Goal: Transaction & Acquisition: Purchase product/service

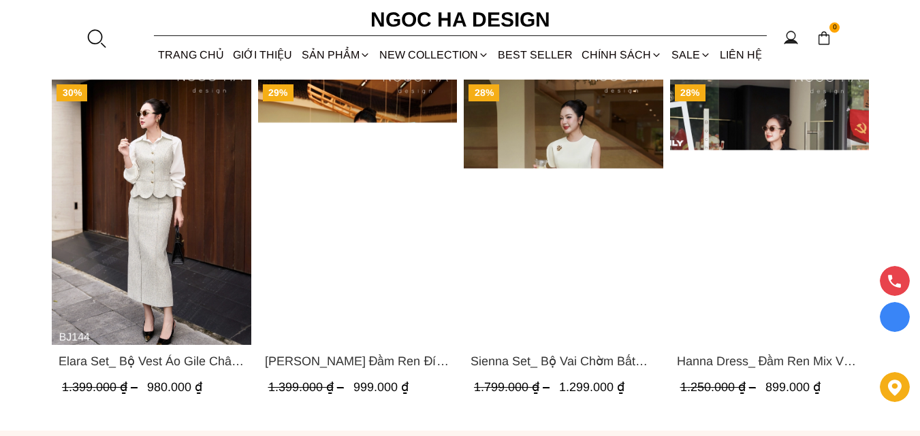
scroll to position [953, 0]
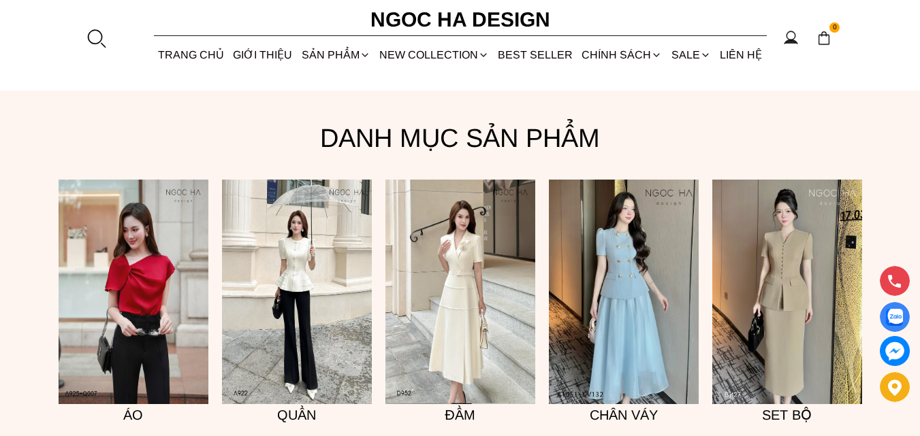
click at [633, 199] on img at bounding box center [624, 292] width 150 height 225
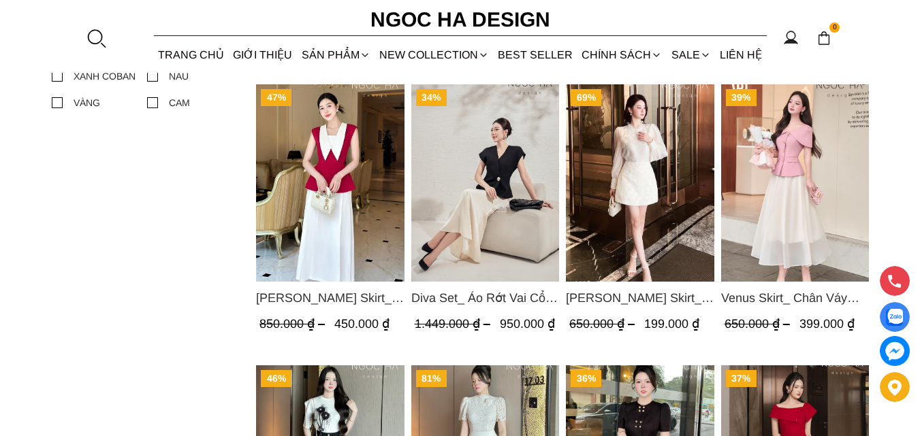
scroll to position [1021, 0]
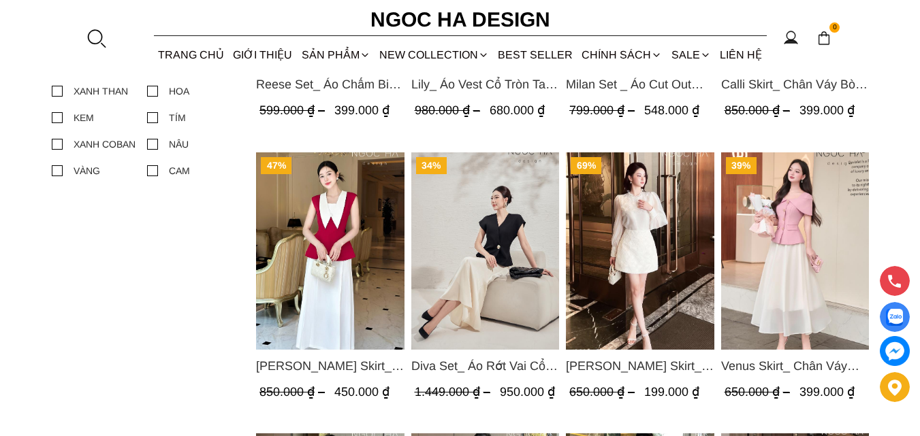
scroll to position [885, 0]
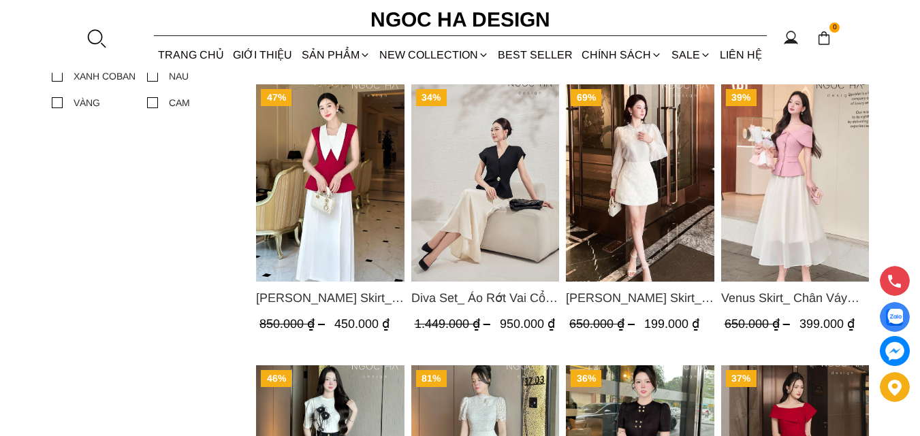
click at [494, 295] on span "Diva Set_ Áo Rớt Vai Cổ V, Chân Váy Lụa Đuôi Cá A1078+CV134" at bounding box center [485, 298] width 148 height 19
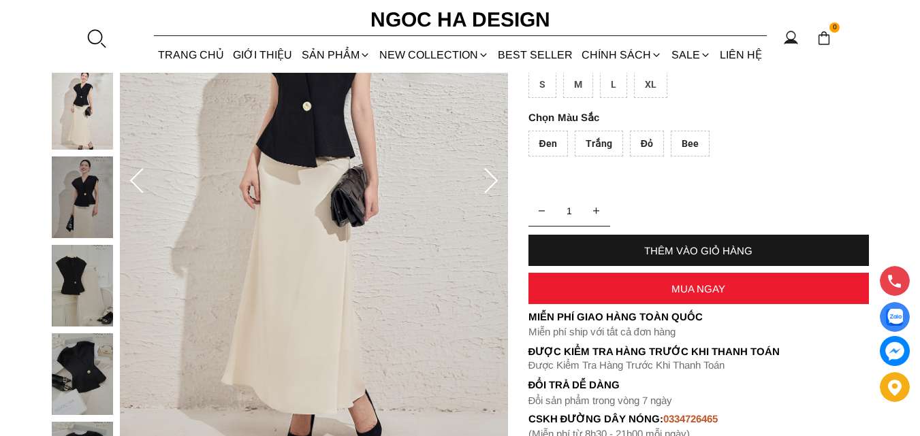
scroll to position [201, 0]
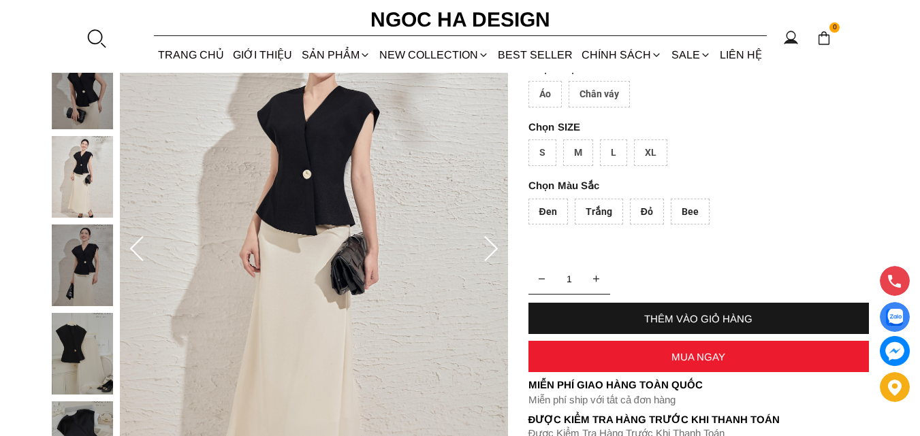
click at [493, 249] on icon at bounding box center [490, 249] width 27 height 27
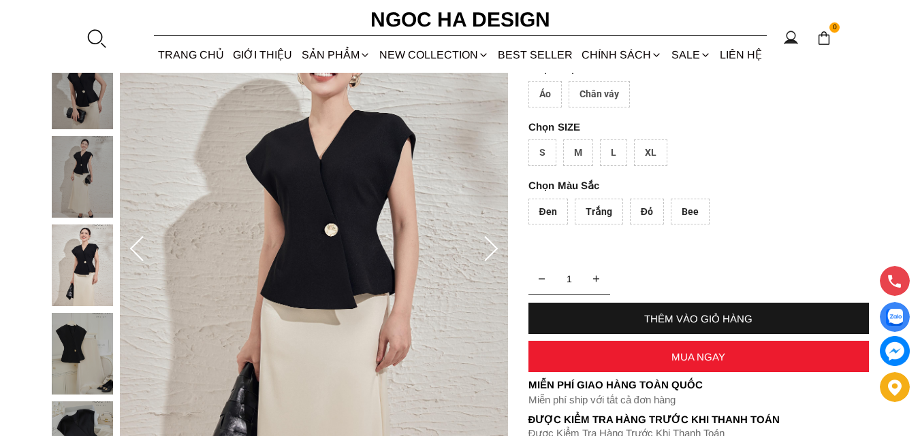
click at [488, 248] on icon at bounding box center [490, 249] width 27 height 27
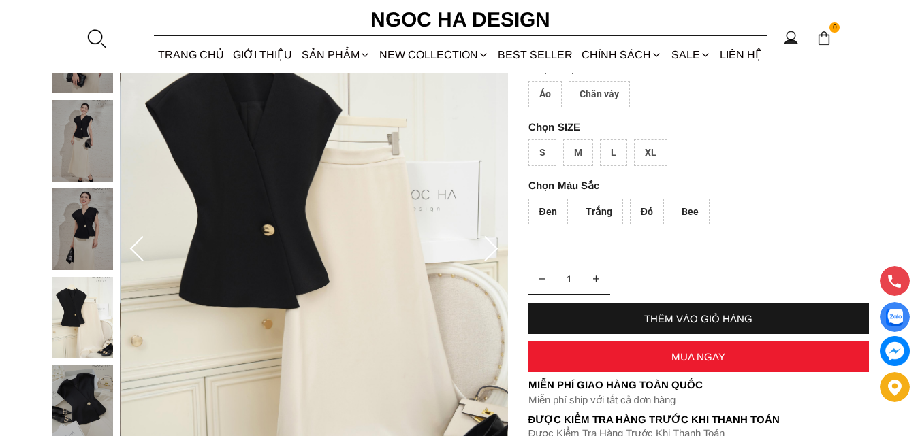
click at [494, 251] on icon at bounding box center [491, 248] width 14 height 25
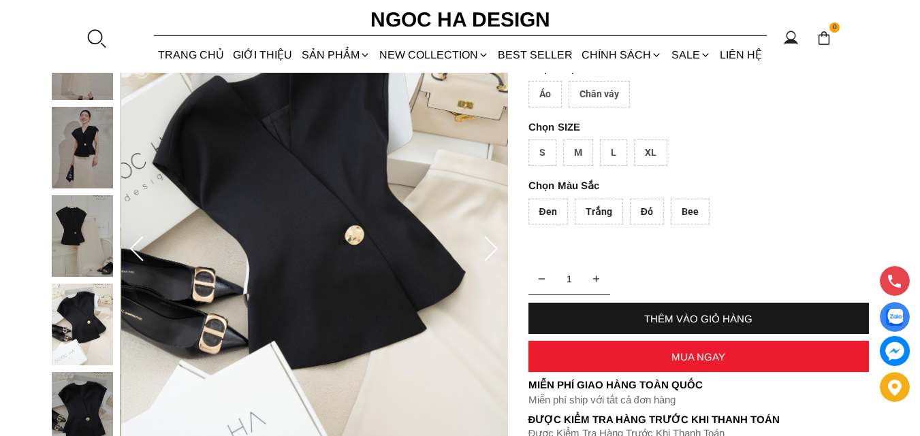
click at [494, 251] on icon at bounding box center [491, 248] width 14 height 25
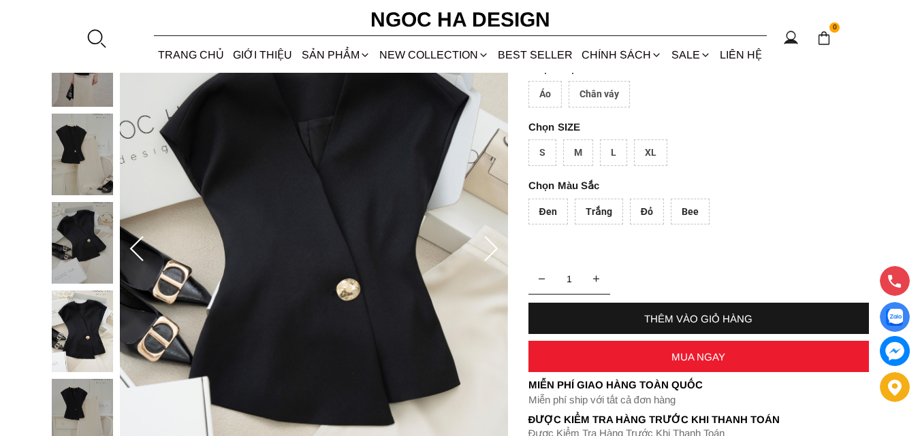
click at [494, 251] on icon at bounding box center [491, 248] width 14 height 25
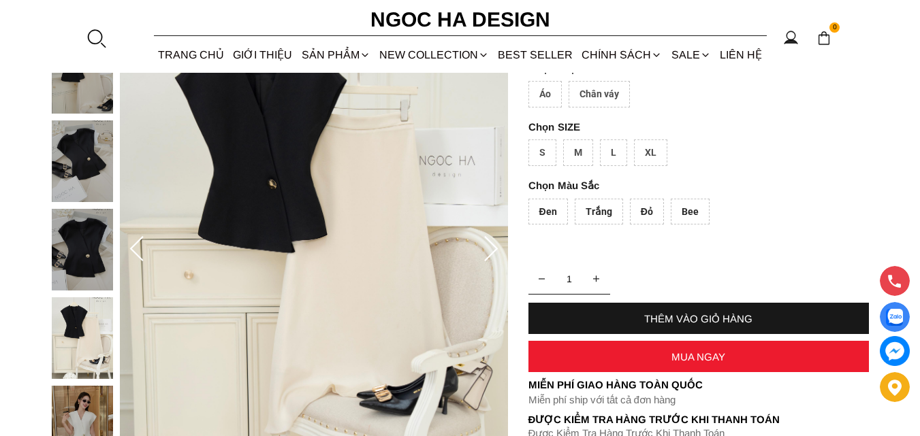
click at [494, 251] on icon at bounding box center [491, 248] width 14 height 25
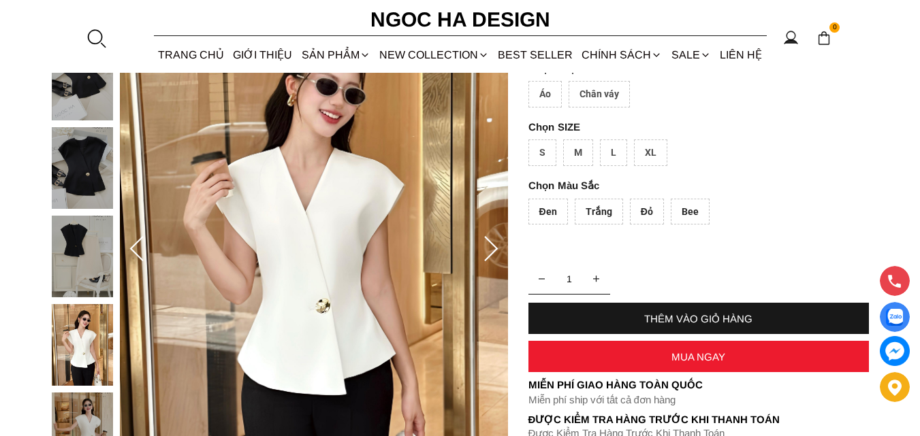
click at [492, 251] on icon at bounding box center [490, 249] width 27 height 27
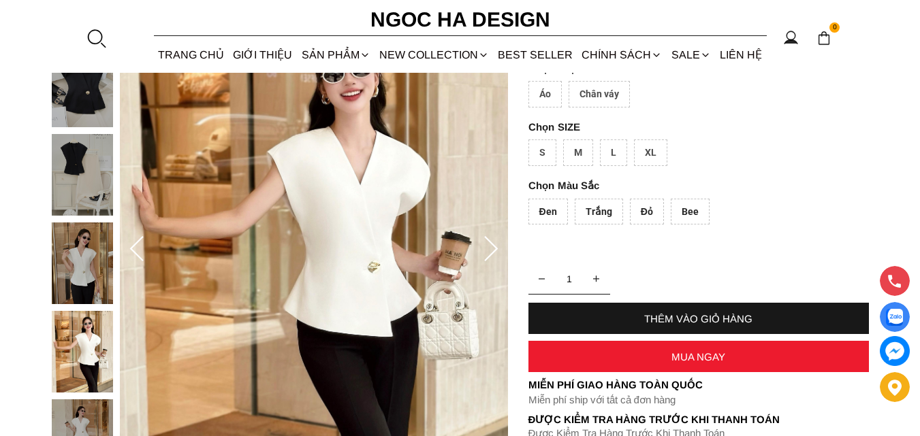
click at [492, 251] on icon at bounding box center [490, 249] width 27 height 27
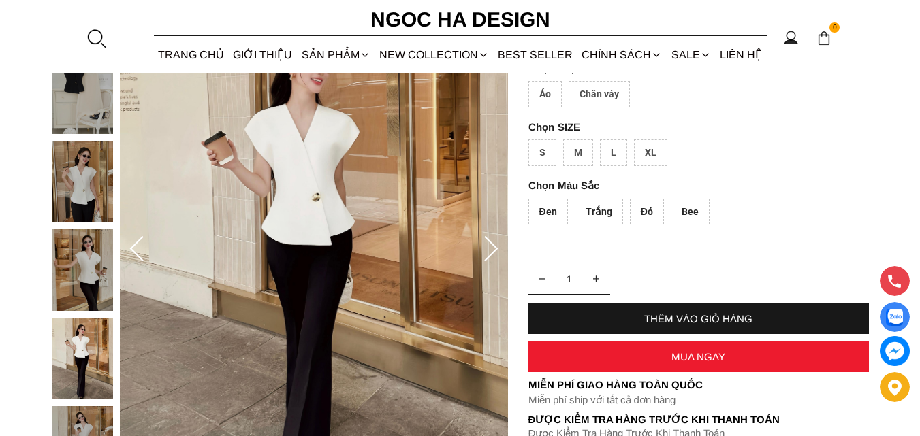
click at [492, 251] on icon at bounding box center [490, 249] width 27 height 27
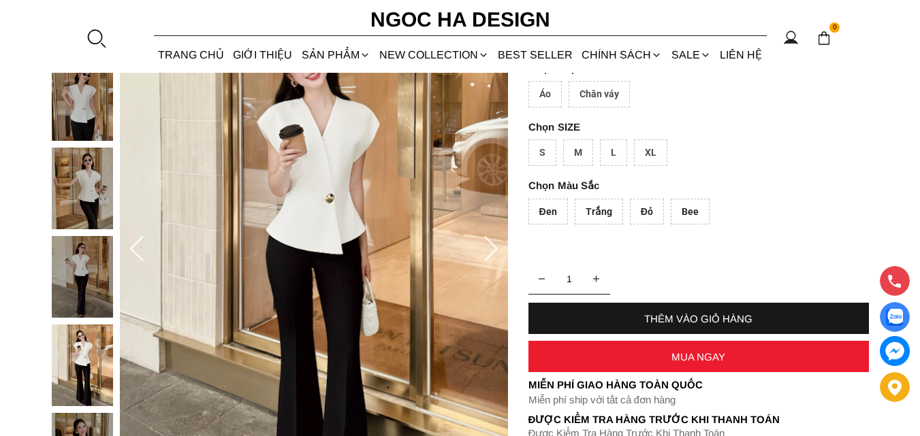
click at [492, 251] on icon at bounding box center [490, 249] width 27 height 27
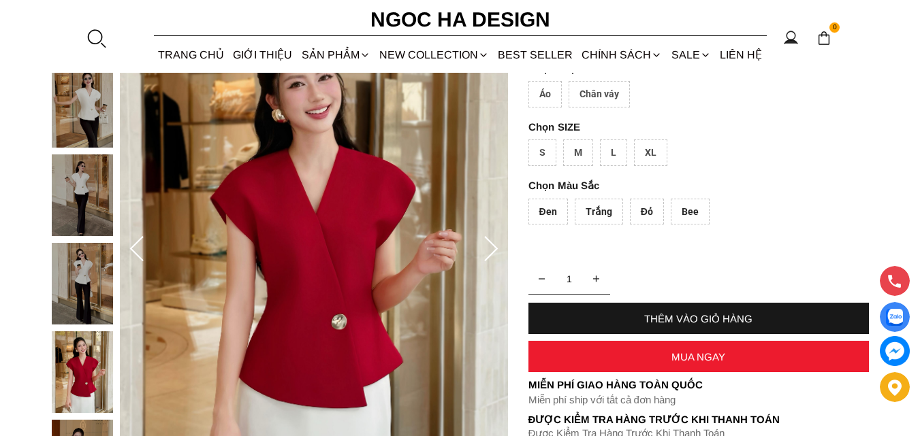
click at [492, 251] on icon at bounding box center [490, 249] width 27 height 27
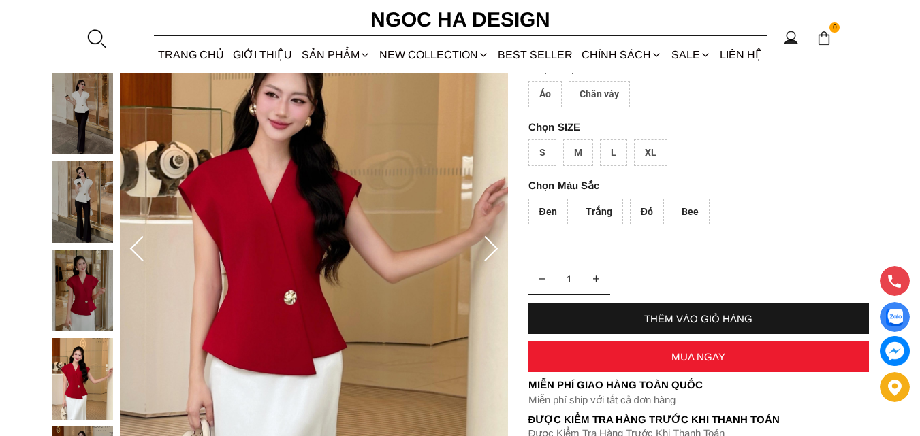
click at [492, 251] on icon at bounding box center [490, 249] width 27 height 27
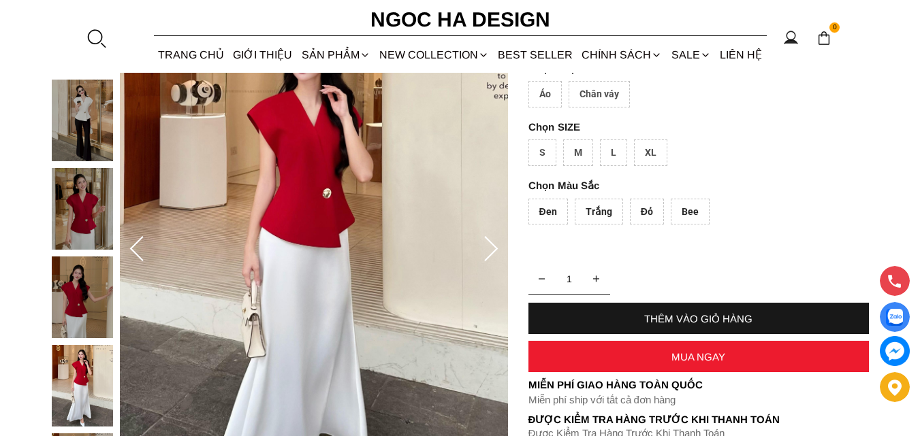
click at [492, 251] on icon at bounding box center [490, 249] width 27 height 27
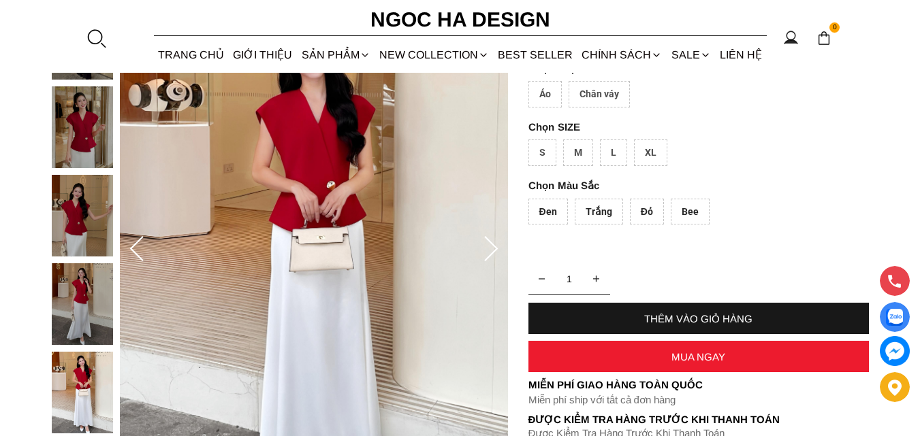
click at [492, 251] on icon at bounding box center [490, 249] width 27 height 27
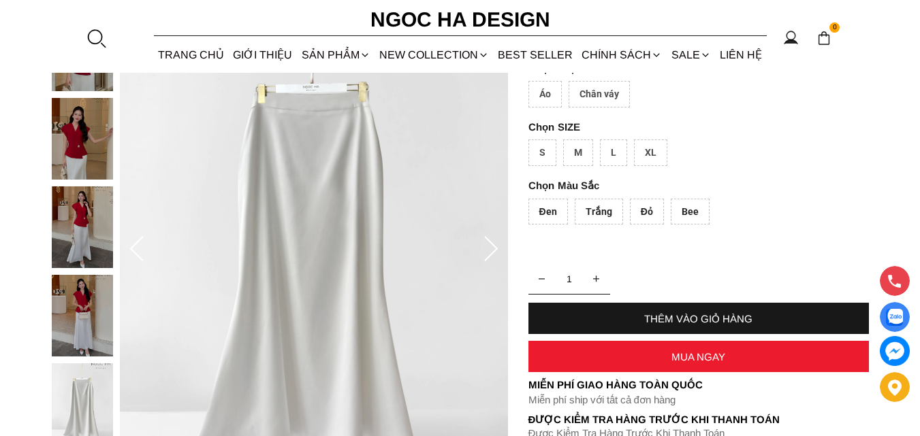
click at [492, 251] on icon at bounding box center [490, 249] width 27 height 27
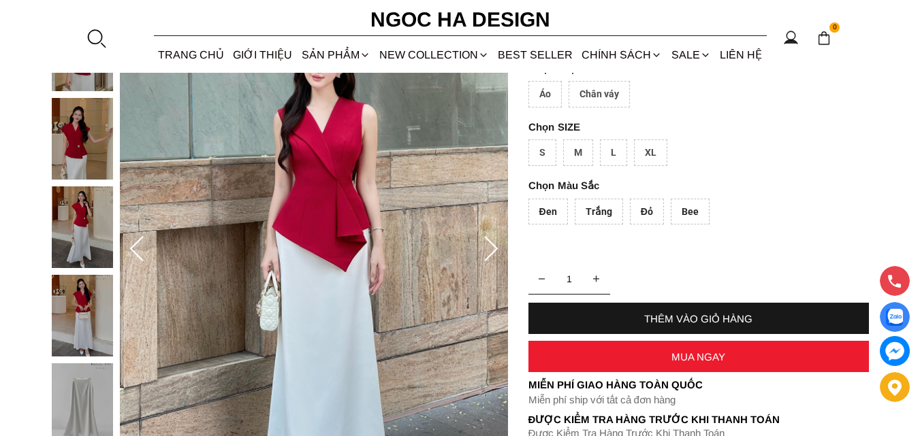
click at [492, 251] on icon at bounding box center [490, 249] width 27 height 27
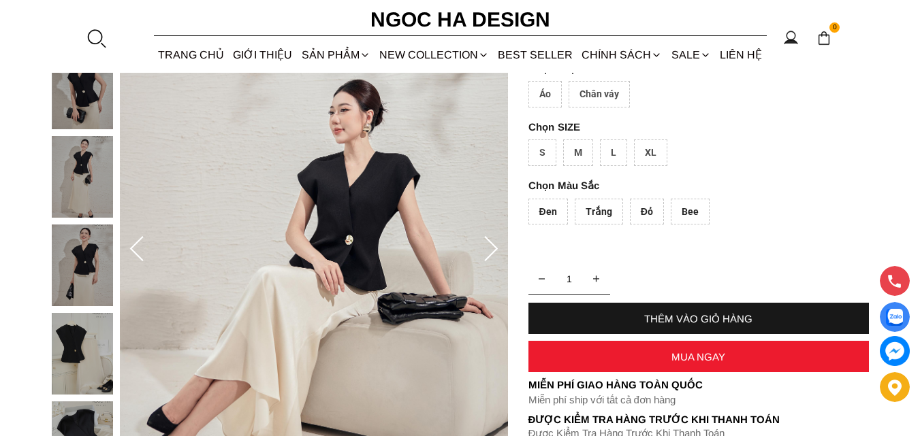
scroll to position [0, 0]
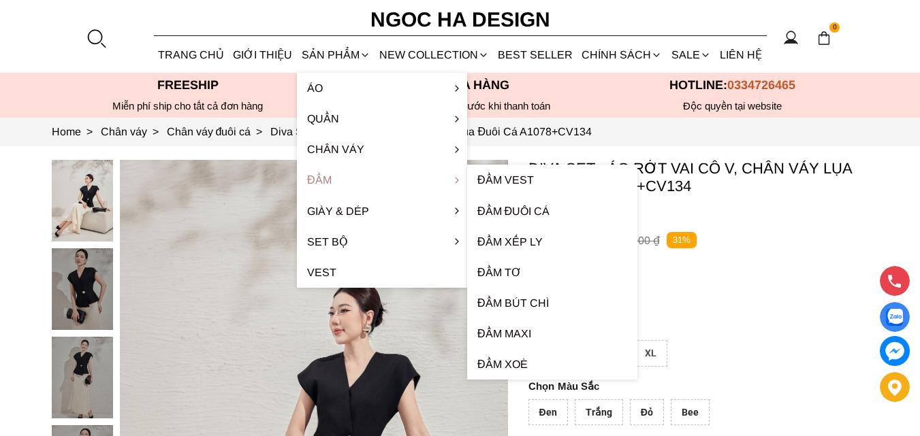
click at [328, 177] on link "Đầm" at bounding box center [382, 180] width 170 height 31
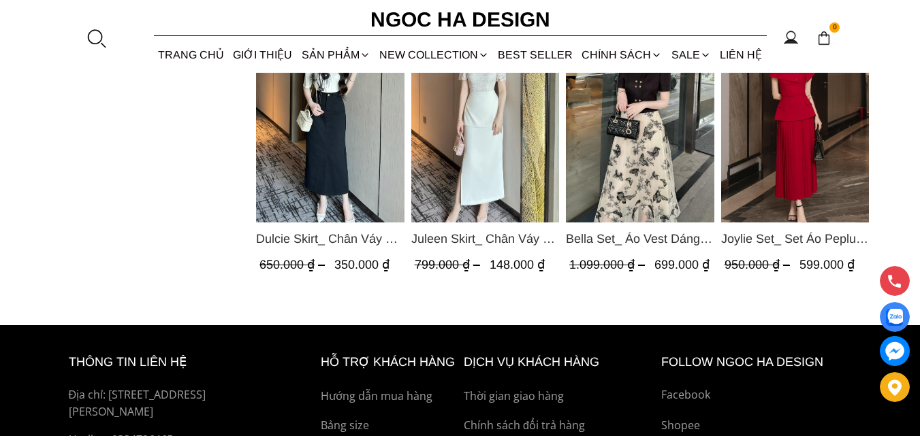
scroll to position [1380, 0]
